Goal: Information Seeking & Learning: Learn about a topic

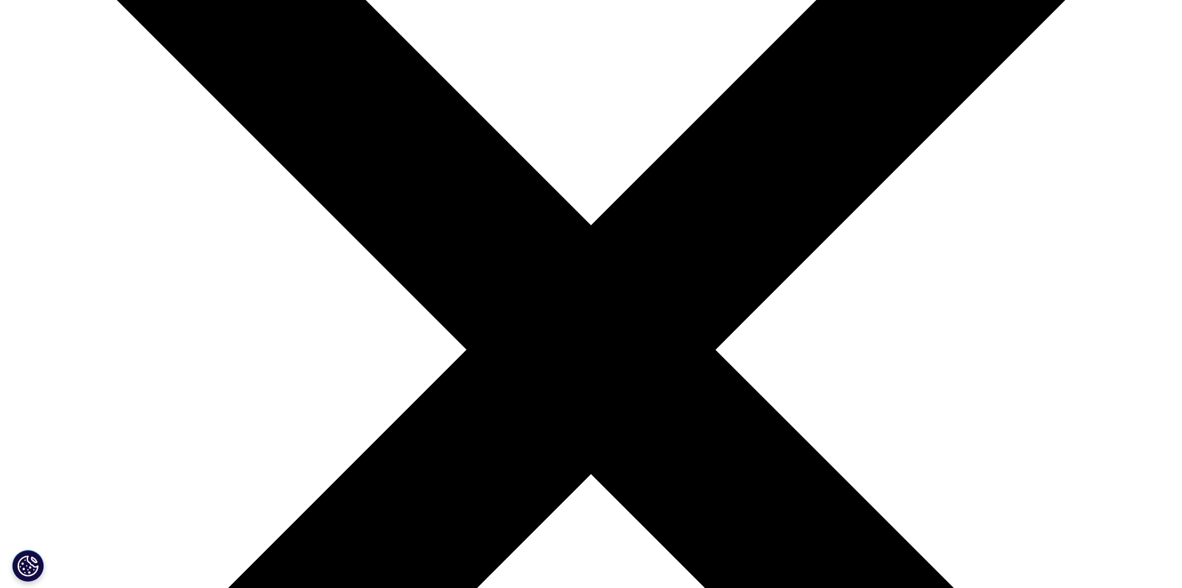
scroll to position [446, 0]
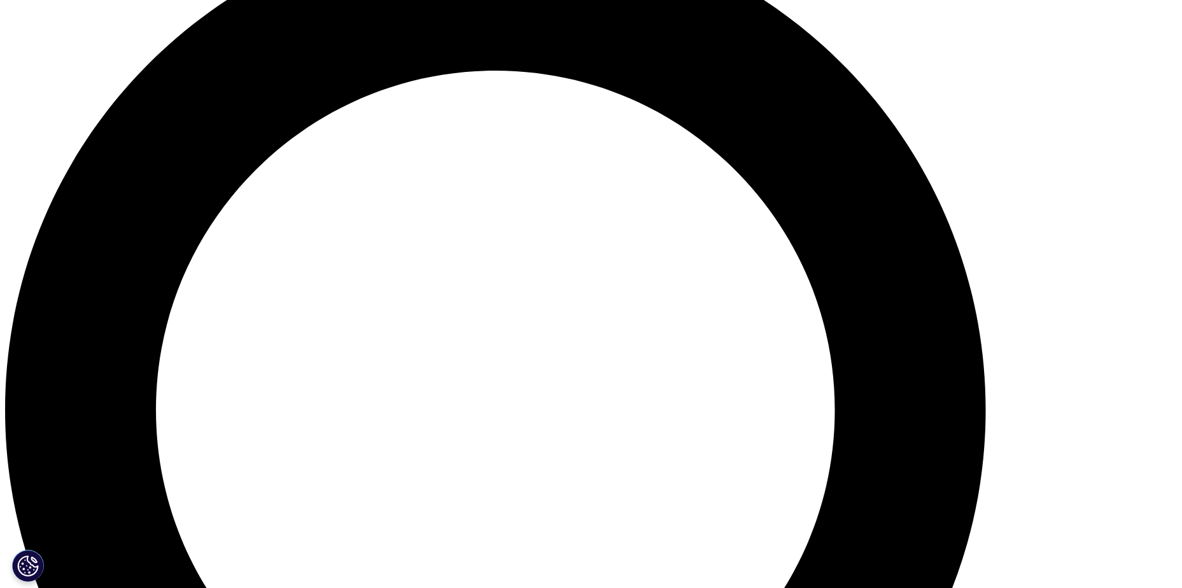
scroll to position [1528, 0]
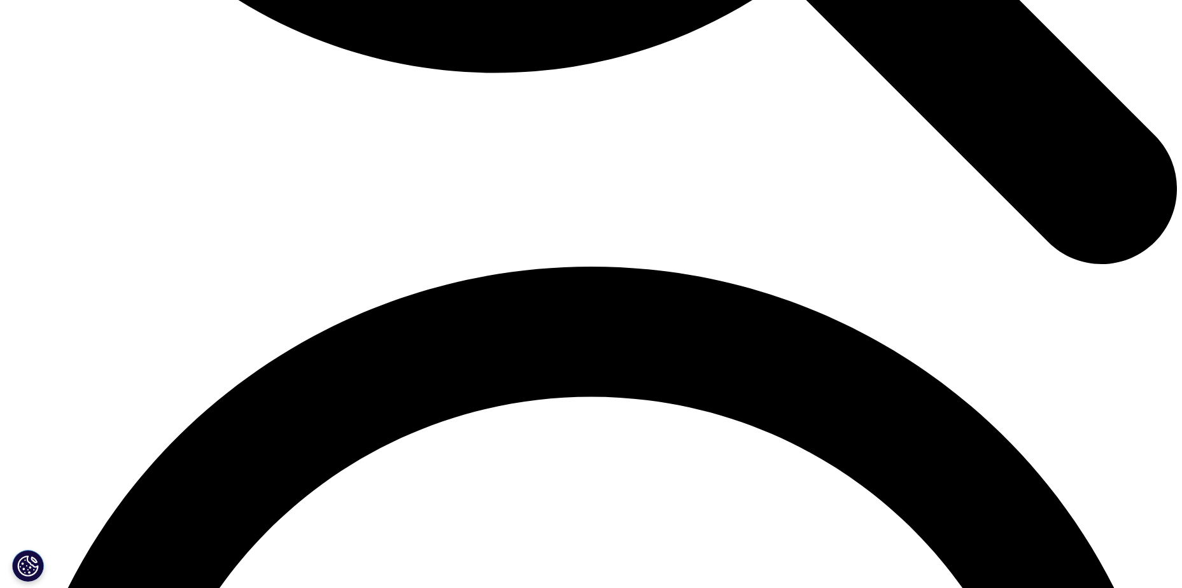
scroll to position [2165, 0]
